Goal: Information Seeking & Learning: Learn about a topic

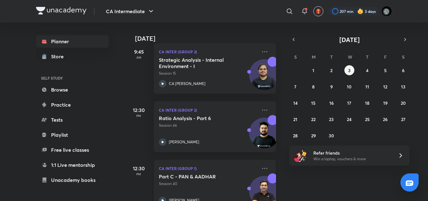
click at [197, 171] on p "CA Inter (Group 1)" at bounding box center [208, 168] width 98 height 8
